Goal: Check status: Check status

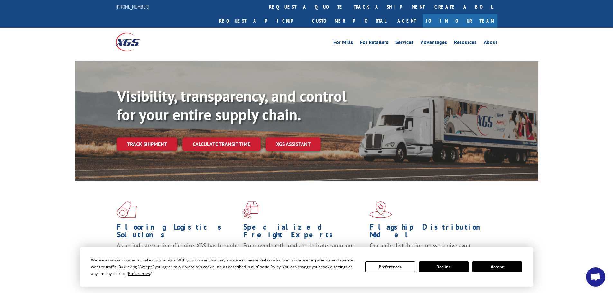
click at [490, 267] on button "Accept" at bounding box center [497, 266] width 50 height 11
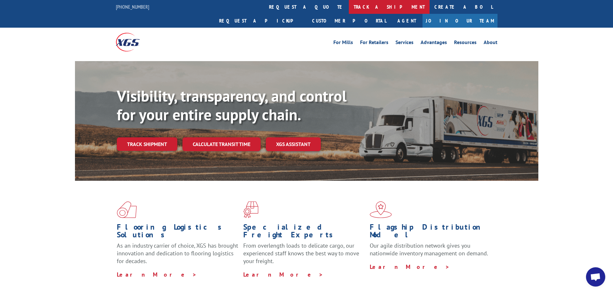
click at [349, 7] on link "track a shipment" at bounding box center [389, 7] width 81 height 14
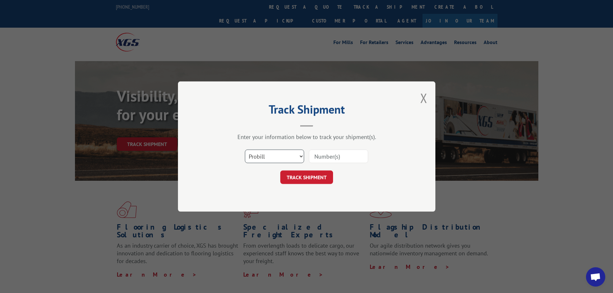
drag, startPoint x: 280, startPoint y: 160, endPoint x: 282, endPoint y: 157, distance: 4.1
click at [280, 160] on select "Select category... Probill BOL PO" at bounding box center [274, 157] width 59 height 14
select select "bol"
click at [245, 150] on select "Select category... Probill BOL PO" at bounding box center [274, 157] width 59 height 14
click at [331, 158] on input at bounding box center [338, 157] width 59 height 14
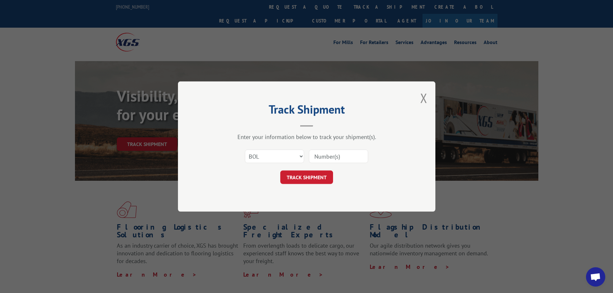
paste input "7059519"
type input "7059519"
click at [323, 176] on button "TRACK SHIPMENT" at bounding box center [306, 177] width 53 height 14
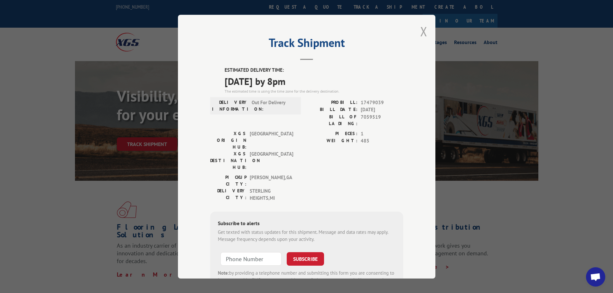
click at [420, 29] on button "Close modal" at bounding box center [423, 31] width 7 height 17
